Goal: Task Accomplishment & Management: Complete application form

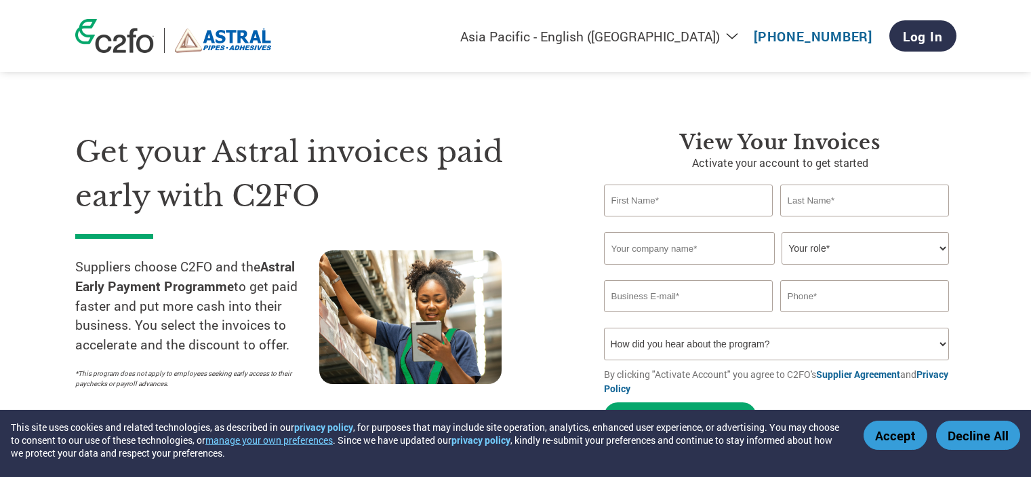
select select "en-IN"
type input "p"
type input "Patel"
type input "Mukesh"
click at [664, 243] on input "text" at bounding box center [689, 248] width 171 height 33
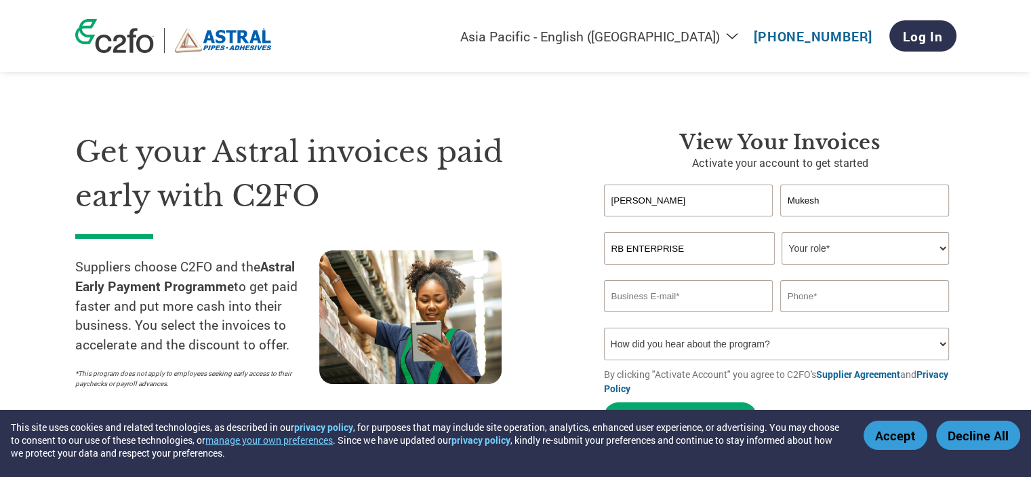
type input "RB ENTERPRISE"
click at [873, 245] on select "Your role* CFO Controller Credit Manager Finance Director Treasurer CEO Preside…" at bounding box center [865, 248] width 167 height 33
select select "ACCOUNTING"
click at [782, 232] on select "Your role* CFO Controller Credit Manager Finance Director Treasurer CEO Preside…" at bounding box center [865, 248] width 167 height 33
click at [649, 299] on input "email" at bounding box center [688, 296] width 169 height 32
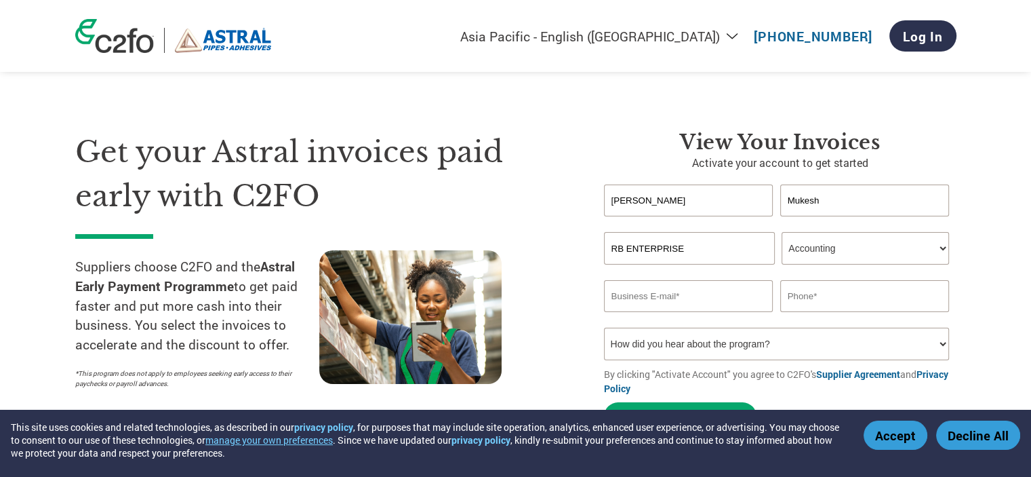
type input "rbelntvalve@yahoo.com"
click at [809, 298] on input "text" at bounding box center [864, 296] width 169 height 32
type input "9825109330"
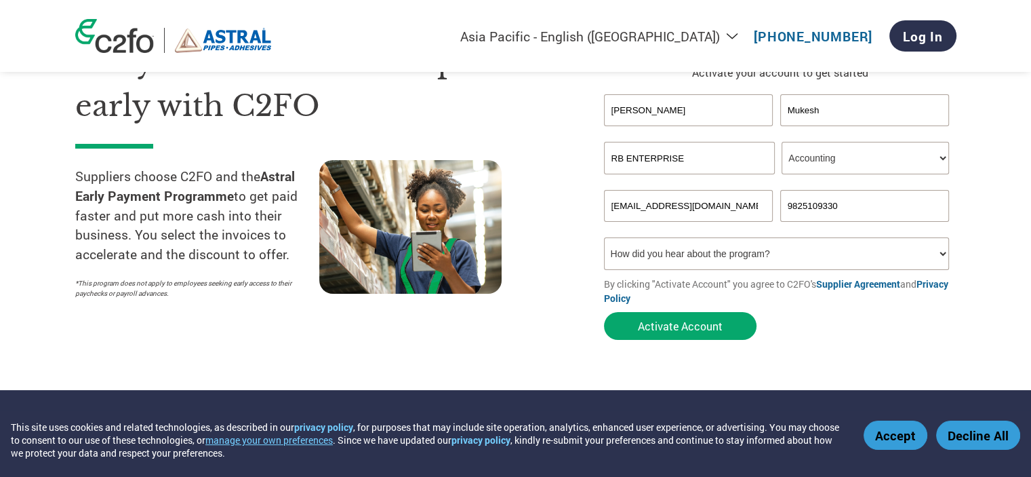
scroll to position [203, 0]
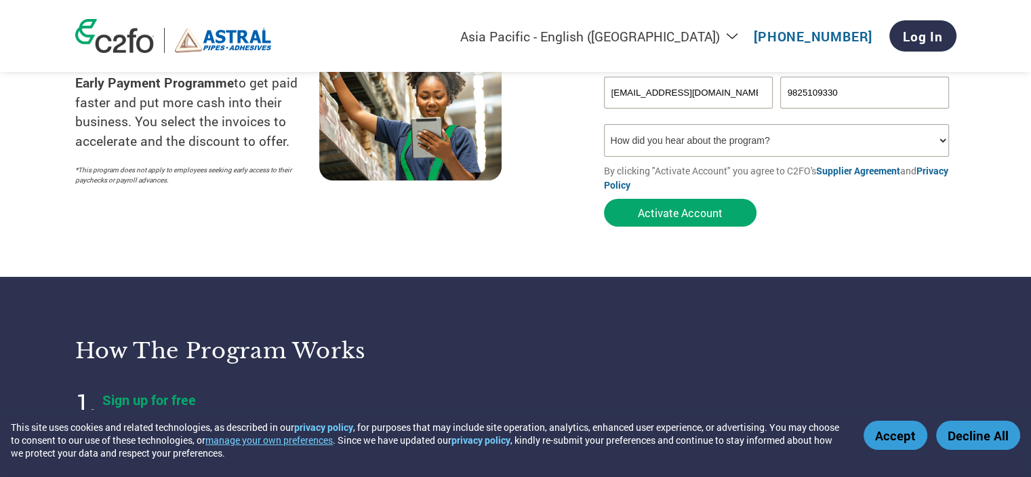
click at [734, 143] on select "How did you hear about the program? Received a letter Email Social Media Online…" at bounding box center [777, 140] width 346 height 33
select select "Email"
click at [604, 124] on select "How did you hear about the program? Received a letter Email Social Media Online…" at bounding box center [777, 140] width 346 height 33
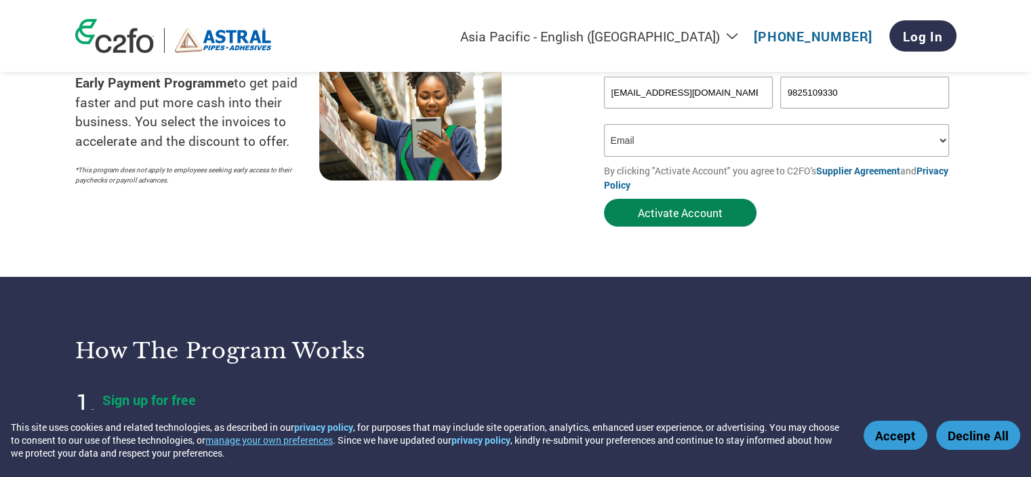
click at [656, 217] on button "Activate Account" at bounding box center [680, 213] width 153 height 28
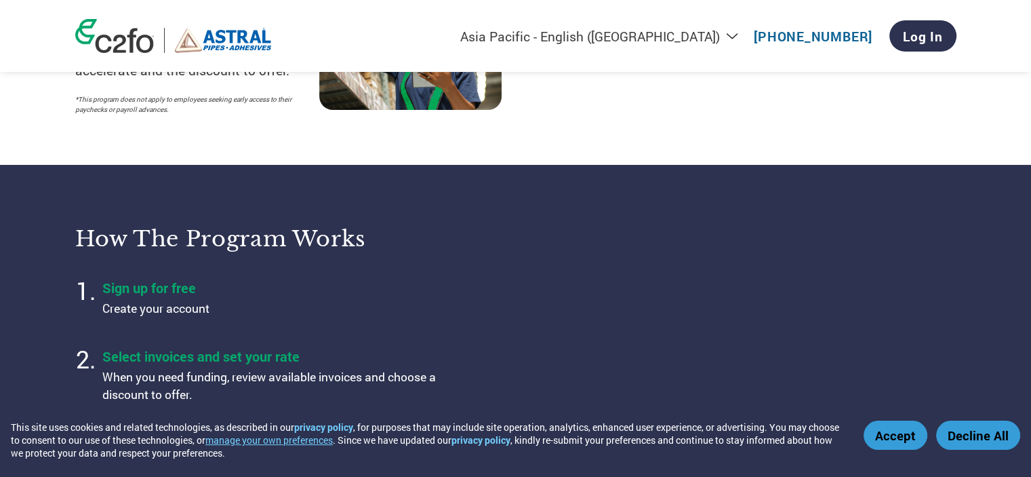
scroll to position [339, 0]
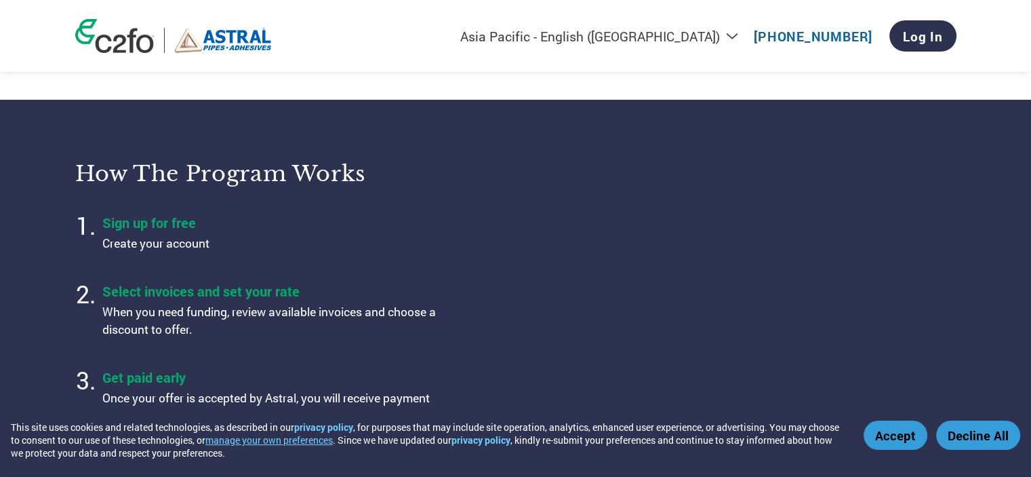
select select "en-IN"
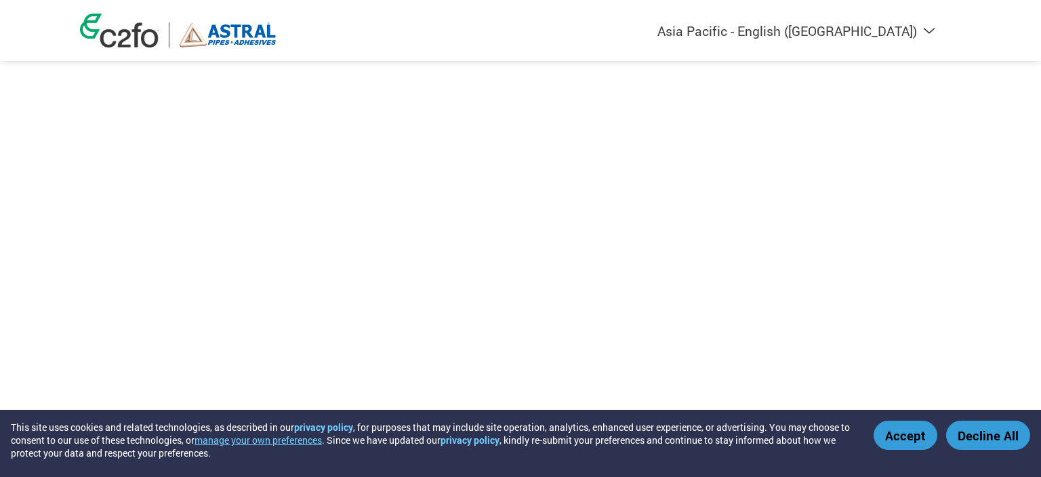
select select "en-IN"
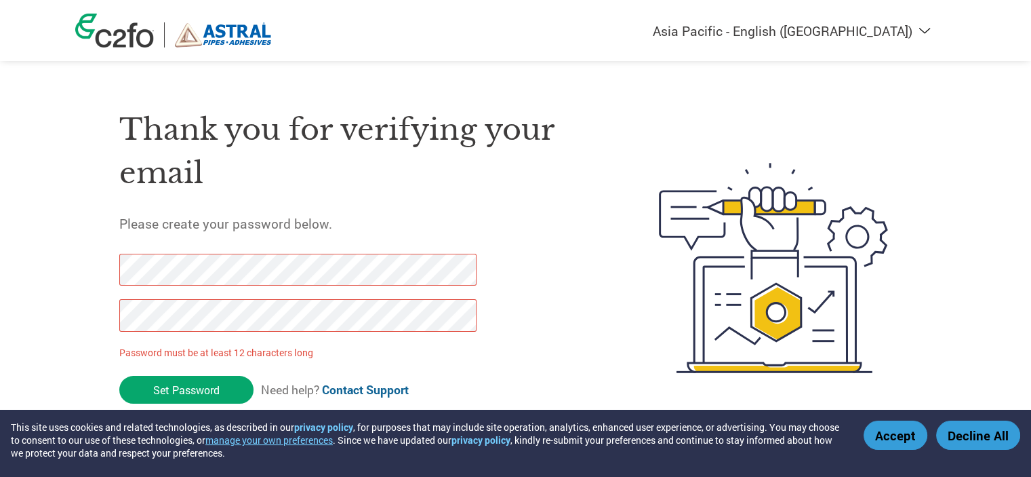
drag, startPoint x: 207, startPoint y: 385, endPoint x: 56, endPoint y: 330, distance: 160.8
click at [56, 330] on div "Americas - English Américas - Español [GEOGRAPHIC_DATA] - Português Amériques -…" at bounding box center [515, 213] width 1031 height 427
click at [163, 395] on input "Set Password" at bounding box center [186, 390] width 134 height 28
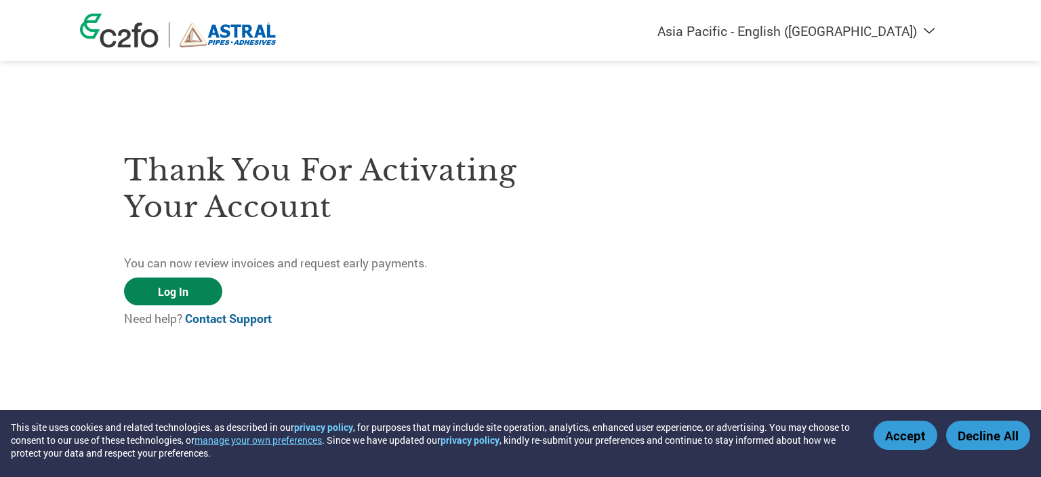
click at [184, 293] on link "Log In" at bounding box center [173, 291] width 98 height 28
